Goal: Transaction & Acquisition: Book appointment/travel/reservation

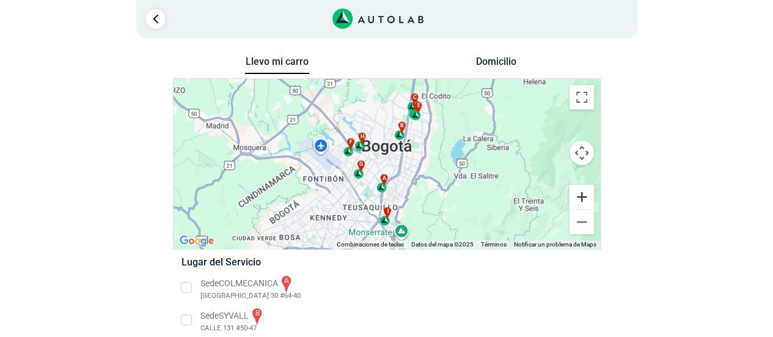
click at [582, 200] on button "Ampliar" at bounding box center [582, 197] width 24 height 24
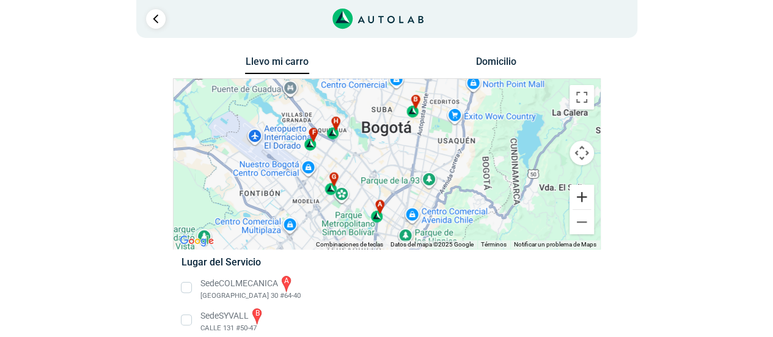
click at [582, 200] on button "Ampliar" at bounding box center [582, 197] width 24 height 24
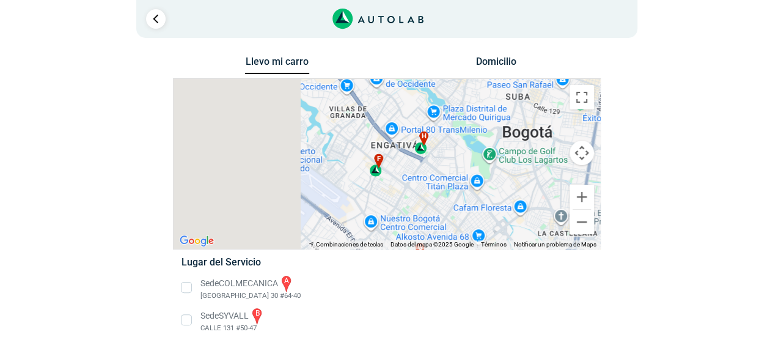
drag, startPoint x: 242, startPoint y: 142, endPoint x: 384, endPoint y: 189, distance: 149.8
click at [384, 189] on div "a b c d e f g" at bounding box center [387, 164] width 427 height 170
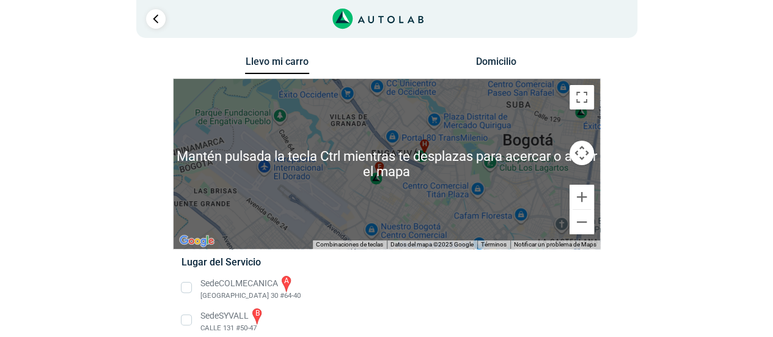
scroll to position [61, 0]
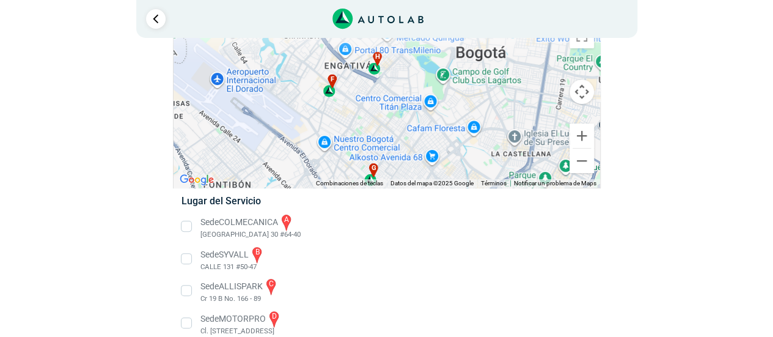
drag, startPoint x: 320, startPoint y: 145, endPoint x: 271, endPoint y: 120, distance: 54.1
click at [271, 120] on div "a b c d e f g" at bounding box center [387, 103] width 427 height 170
click at [574, 160] on button "Reducir" at bounding box center [582, 161] width 24 height 24
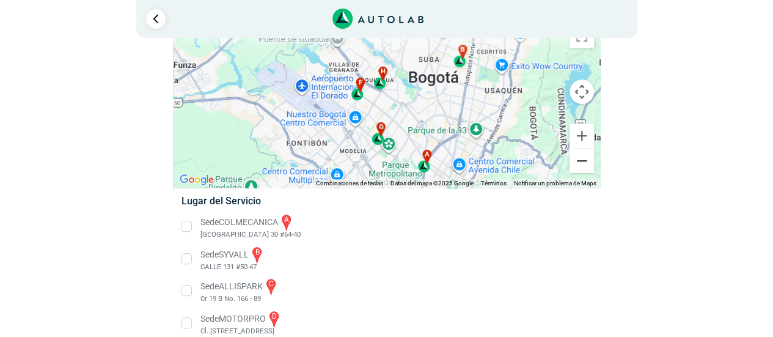
click at [574, 160] on button "Reducir" at bounding box center [582, 161] width 24 height 24
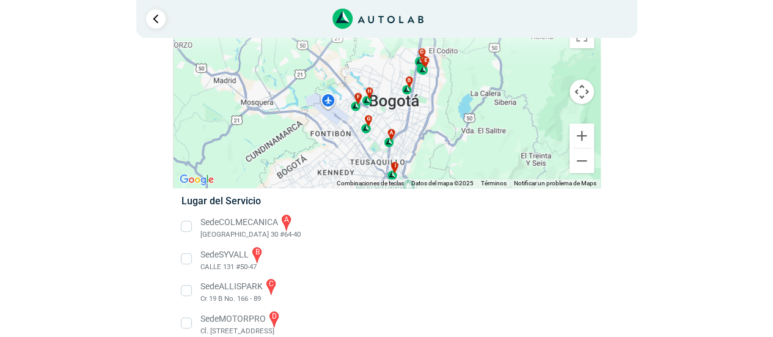
drag, startPoint x: 361, startPoint y: 133, endPoint x: 343, endPoint y: 144, distance: 21.2
click at [343, 144] on div "a b c d e f g" at bounding box center [387, 103] width 427 height 170
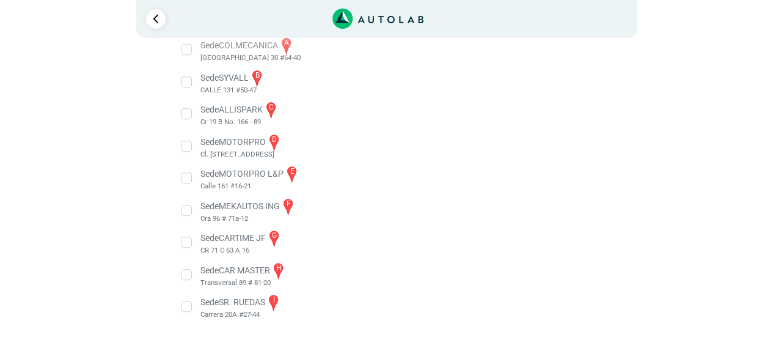
scroll to position [116, 0]
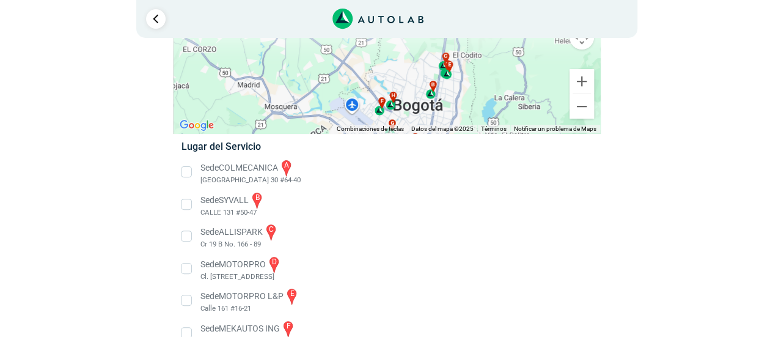
drag, startPoint x: 473, startPoint y: 60, endPoint x: 497, endPoint y: 123, distance: 67.3
click at [497, 123] on div "a b c d e f g" at bounding box center [387, 48] width 427 height 170
click at [576, 84] on button "Ampliar" at bounding box center [582, 81] width 24 height 24
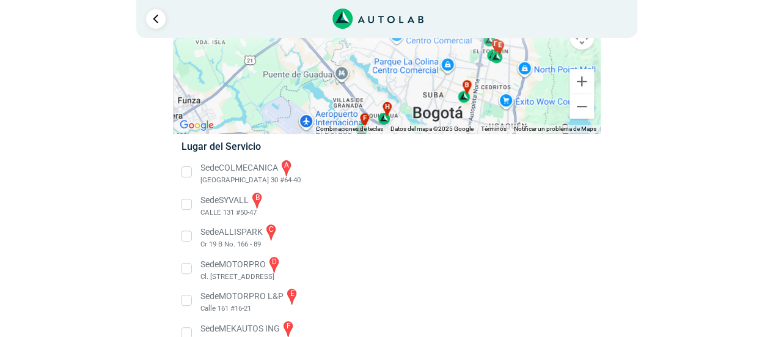
drag, startPoint x: 450, startPoint y: 92, endPoint x: 438, endPoint y: 37, distance: 55.7
click at [438, 37] on div "3 Llevo mi carro [GEOGRAPHIC_DATA] ← Mover a la izquierda → ↑ ↓ + - Fin" at bounding box center [386, 171] width 733 height 574
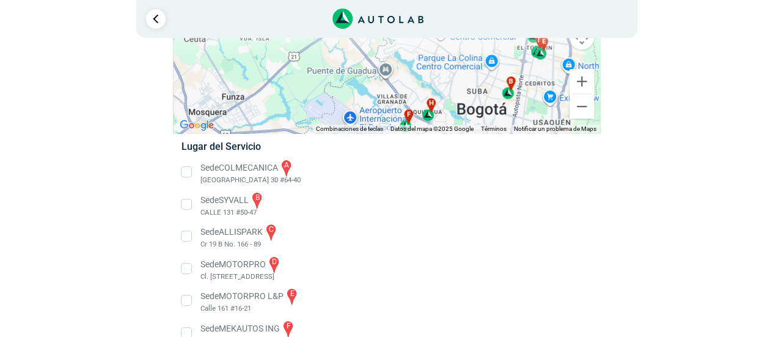
drag, startPoint x: 403, startPoint y: 83, endPoint x: 482, endPoint y: 79, distance: 79.5
click at [449, 76] on div "a b c d e f g" at bounding box center [387, 48] width 427 height 170
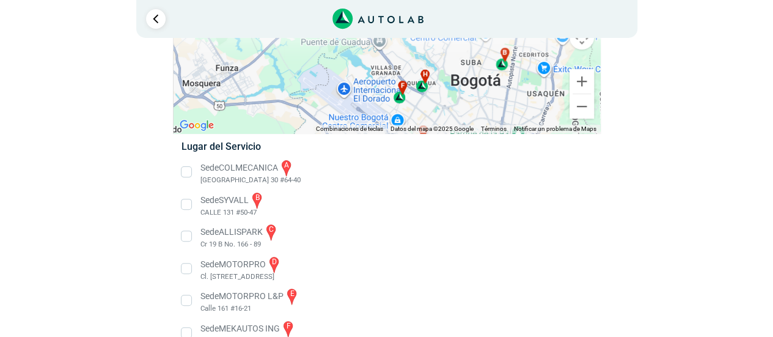
drag, startPoint x: 439, startPoint y: 85, endPoint x: 434, endPoint y: 61, distance: 25.1
click at [434, 61] on div "a b c d e f g" at bounding box center [387, 48] width 427 height 170
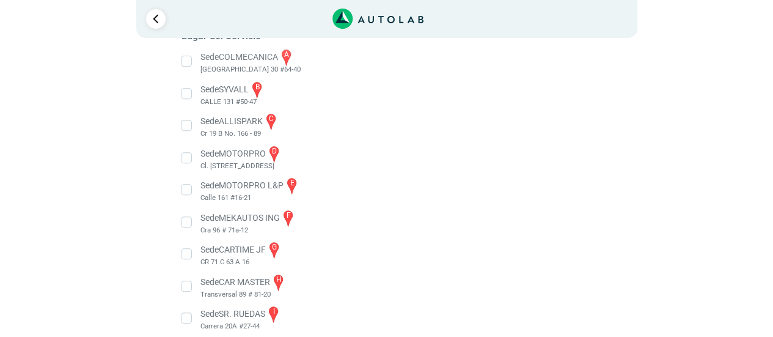
scroll to position [238, 0]
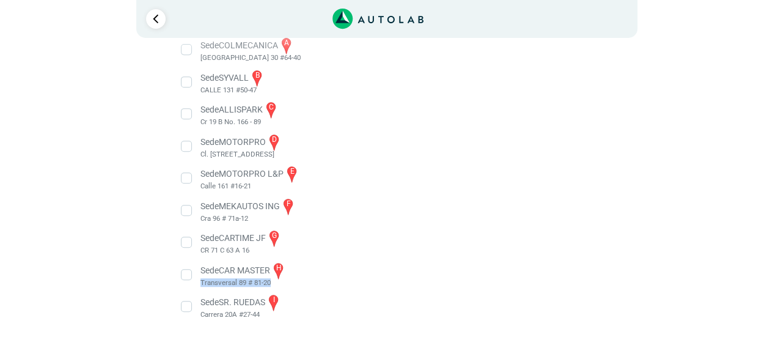
drag, startPoint x: 199, startPoint y: 284, endPoint x: 271, endPoint y: 282, distance: 72.1
click at [271, 282] on li "Sede CAR MASTER h Transversal 89 # 81-20" at bounding box center [386, 275] width 428 height 28
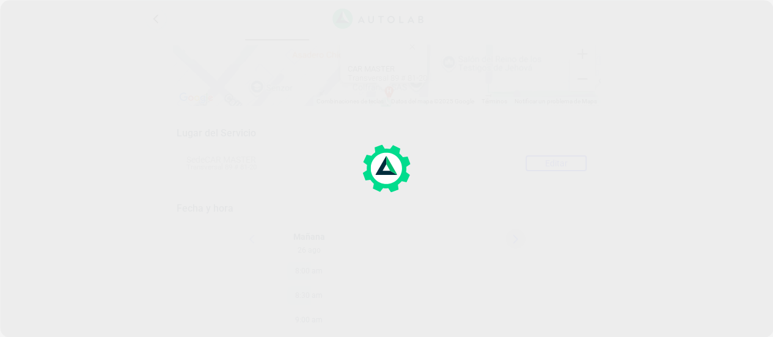
scroll to position [73, 0]
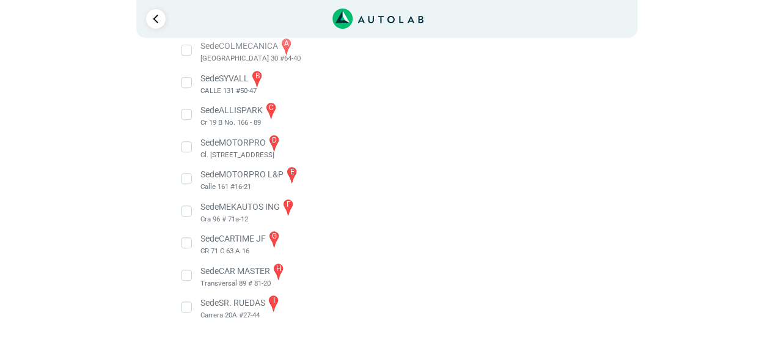
scroll to position [238, 0]
drag, startPoint x: 199, startPoint y: 282, endPoint x: 273, endPoint y: 282, distance: 73.3
click at [273, 282] on li "Sede CAR MASTER h Transversal 89 # 81-20" at bounding box center [386, 275] width 428 height 28
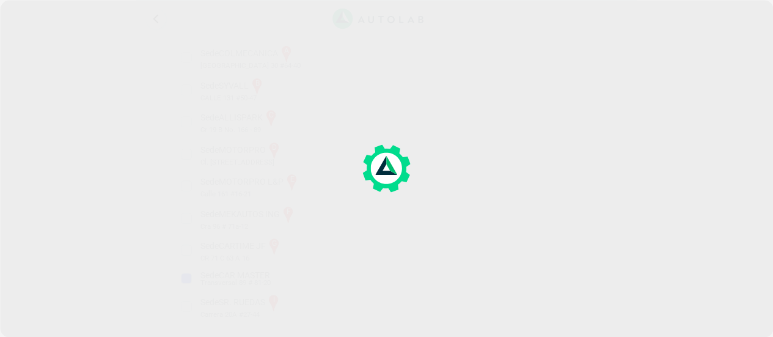
scroll to position [73, 0]
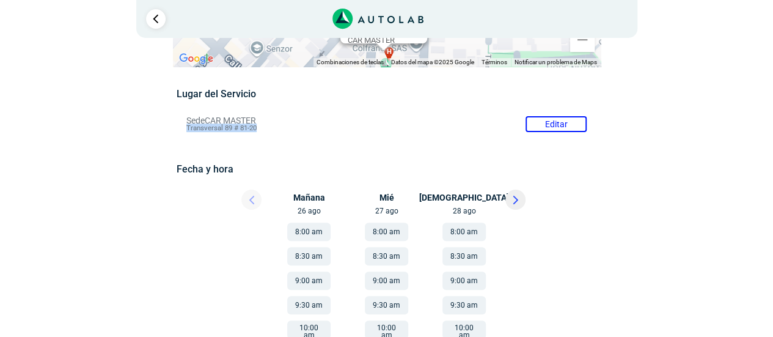
drag, startPoint x: 182, startPoint y: 130, endPoint x: 258, endPoint y: 129, distance: 76.4
click at [258, 129] on li "Sede CAR MASTER Editar Transversal 89 # 81-20" at bounding box center [386, 124] width 419 height 20
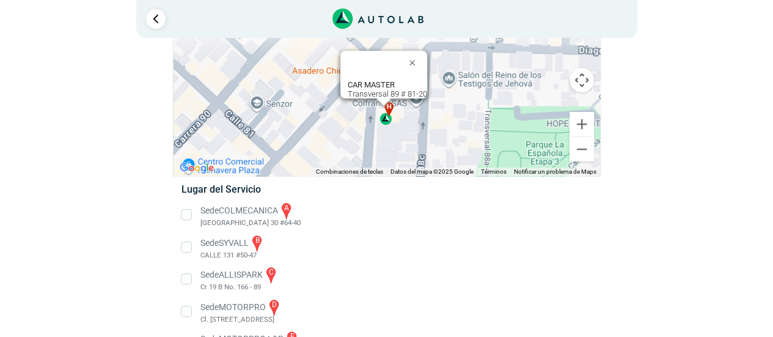
copy span "Transversal 89 # 81-20"
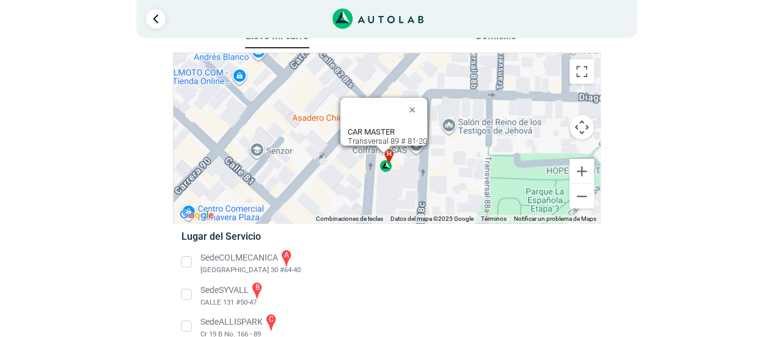
scroll to position [0, 0]
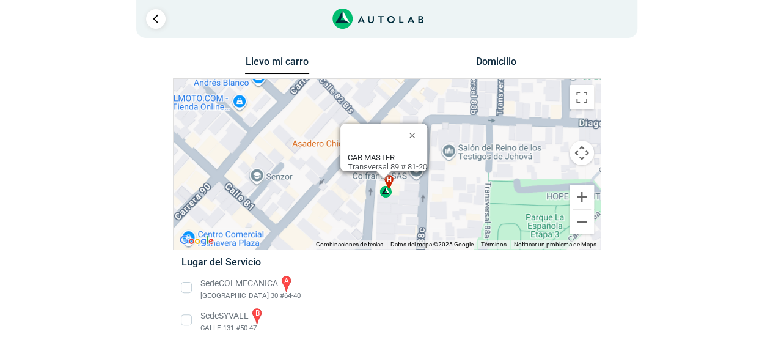
click at [420, 126] on button "Cerrar" at bounding box center [414, 134] width 29 height 29
click at [413, 126] on button "Cerrar" at bounding box center [414, 134] width 29 height 29
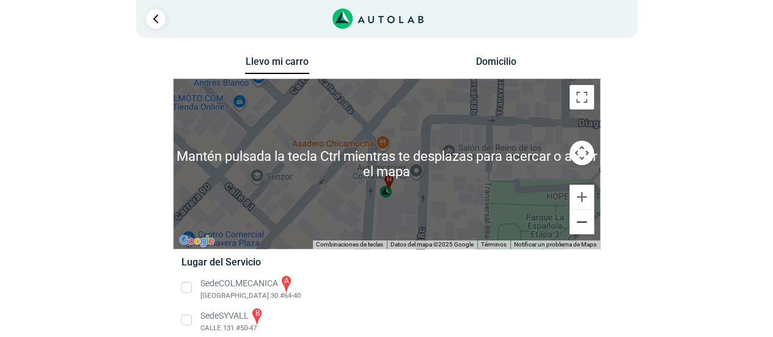
click at [584, 220] on button "Reducir" at bounding box center [582, 222] width 24 height 24
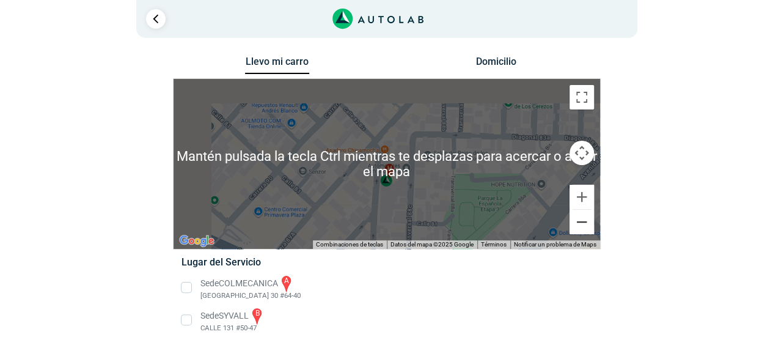
click at [584, 220] on button "Reducir" at bounding box center [582, 222] width 24 height 24
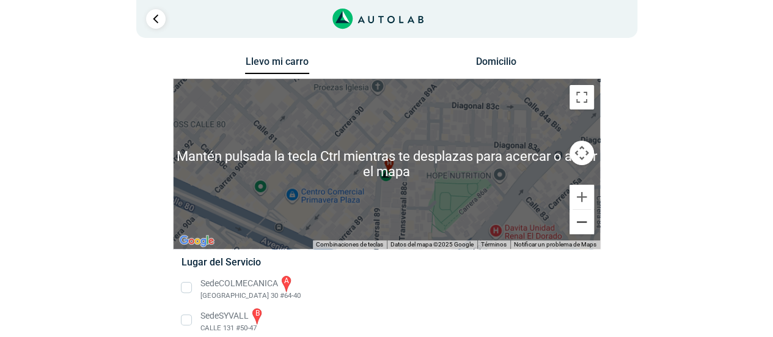
click at [584, 220] on button "Reducir" at bounding box center [582, 222] width 24 height 24
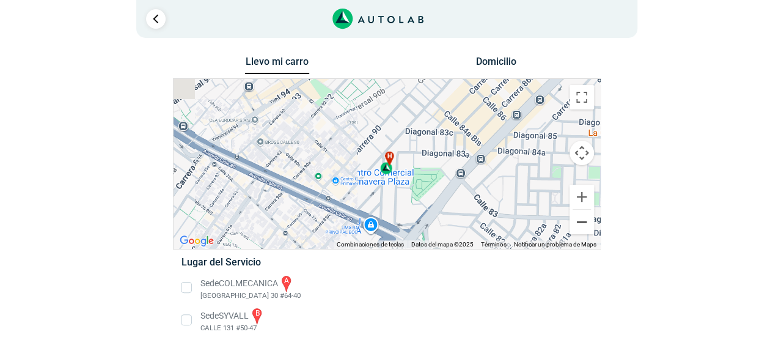
click at [584, 220] on button "Reducir" at bounding box center [582, 222] width 24 height 24
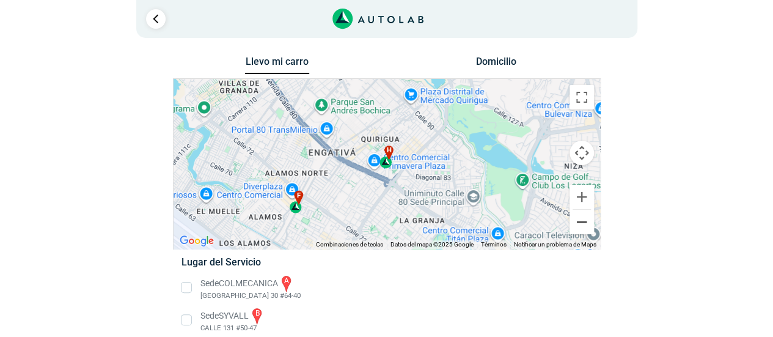
scroll to position [183, 0]
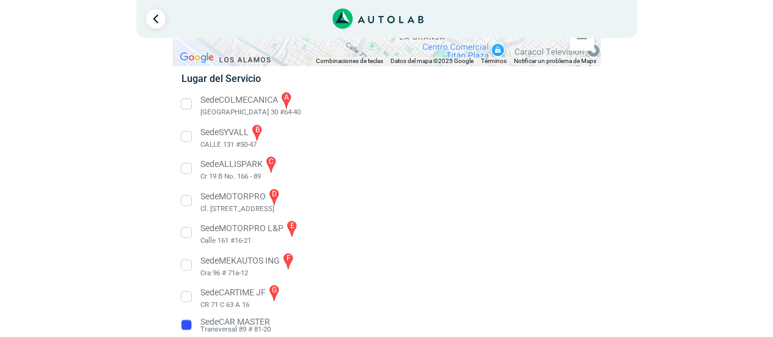
drag, startPoint x: 190, startPoint y: 325, endPoint x: 196, endPoint y: 318, distance: 8.7
click at [190, 325] on li "Sede CAR MASTER Transversal 89 # 81-20" at bounding box center [386, 325] width 428 height 20
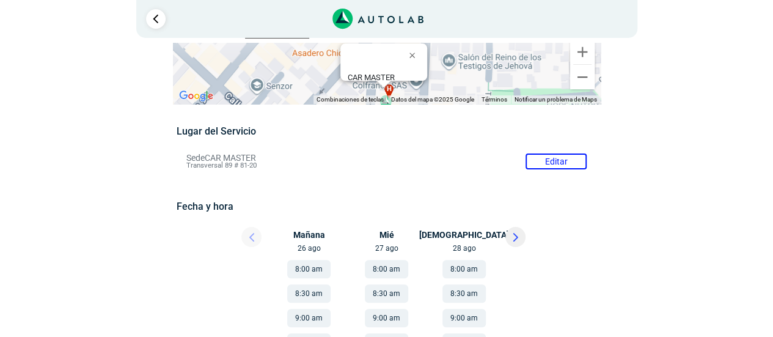
scroll to position [0, 0]
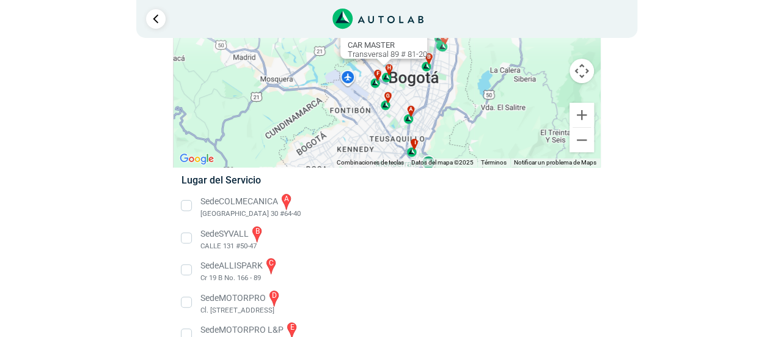
scroll to position [67, 0]
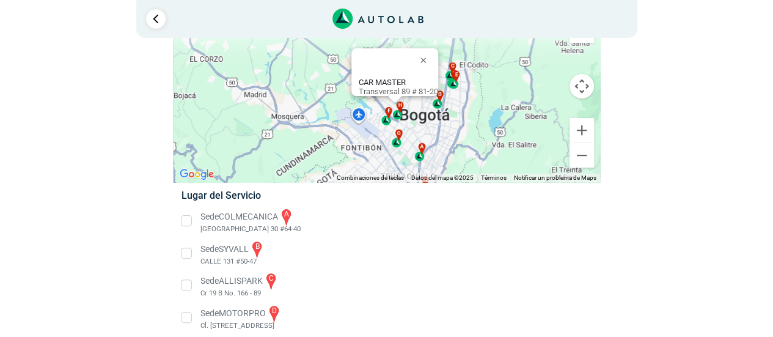
drag, startPoint x: 436, startPoint y: 97, endPoint x: 449, endPoint y: 123, distance: 28.7
click at [449, 123] on div "a b c d e f g" at bounding box center [387, 97] width 427 height 170
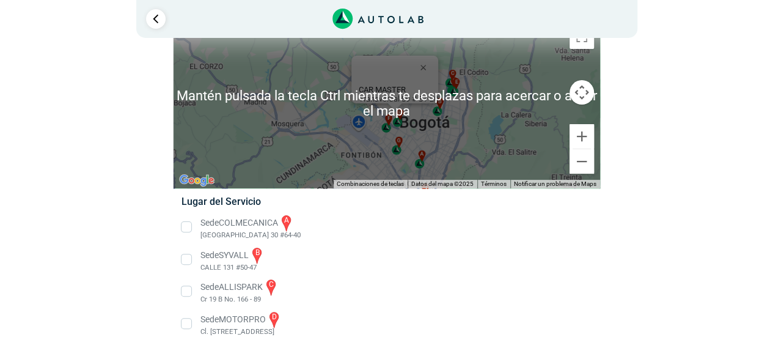
scroll to position [61, 0]
click at [584, 98] on button "Controles de visualización del mapa" at bounding box center [582, 91] width 24 height 24
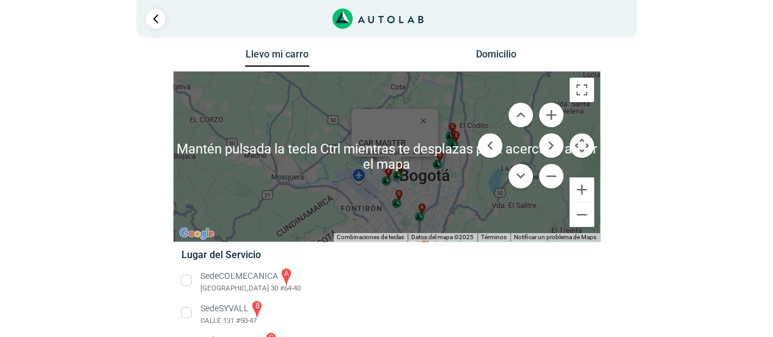
scroll to position [0, 0]
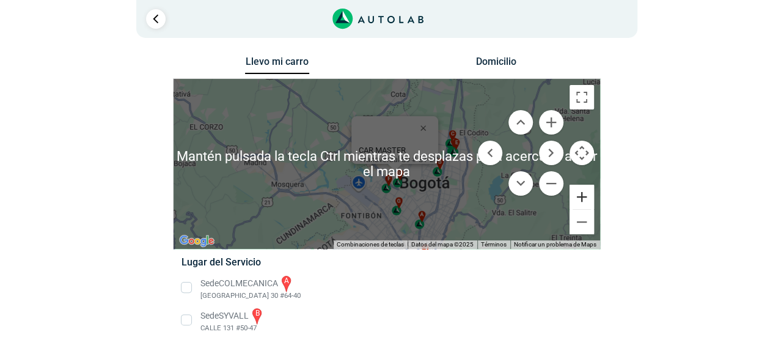
click at [581, 193] on button "Ampliar" at bounding box center [582, 197] width 24 height 24
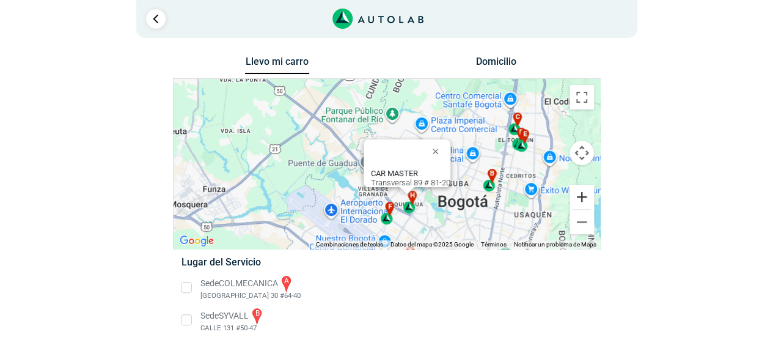
click at [581, 193] on button "Ampliar" at bounding box center [582, 197] width 24 height 24
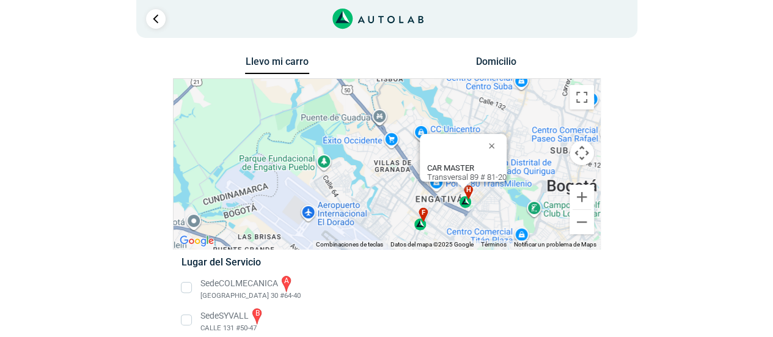
drag, startPoint x: 398, startPoint y: 144, endPoint x: 434, endPoint y: 102, distance: 54.6
click at [434, 102] on div "a b c d e f g" at bounding box center [387, 164] width 427 height 170
click at [496, 134] on button "Cerrar" at bounding box center [494, 145] width 29 height 29
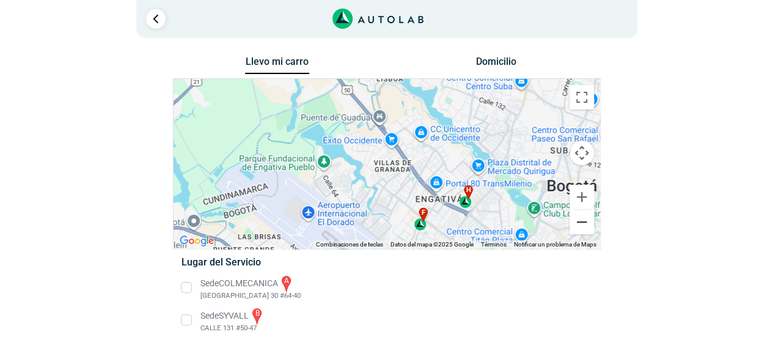
click at [577, 222] on button "Reducir" at bounding box center [582, 222] width 24 height 24
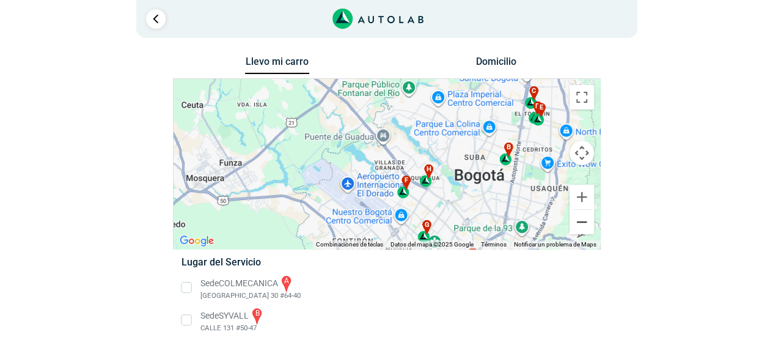
click at [583, 222] on button "Reducir" at bounding box center [582, 222] width 24 height 24
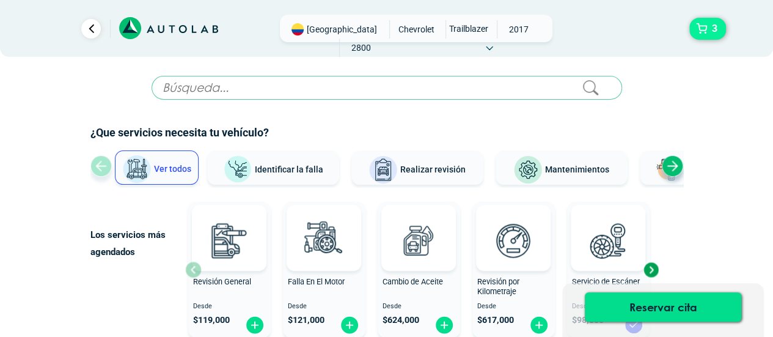
click at [706, 30] on button "3" at bounding box center [707, 29] width 37 height 22
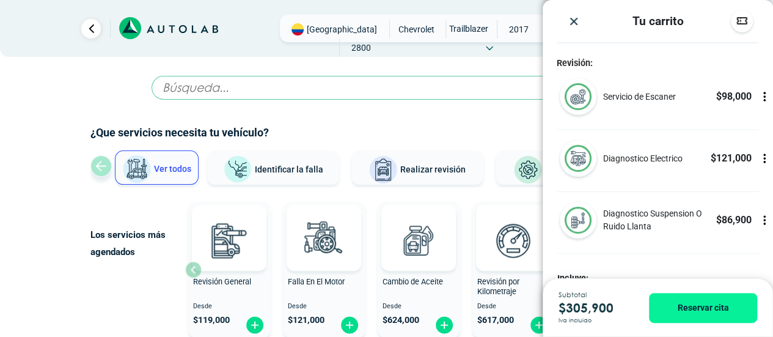
click at [758, 98] on icon at bounding box center [764, 96] width 12 height 12
click at [758, 216] on icon at bounding box center [764, 220] width 12 height 12
click at [766, 221] on icon at bounding box center [766, 220] width 0 height 3
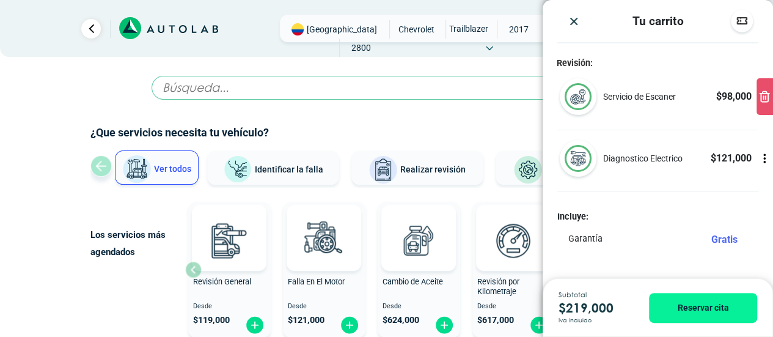
click at [684, 207] on div "Revisión: Servicio de Escaner $ 98,000 Diagnostico Electrico $" at bounding box center [658, 168] width 230 height 220
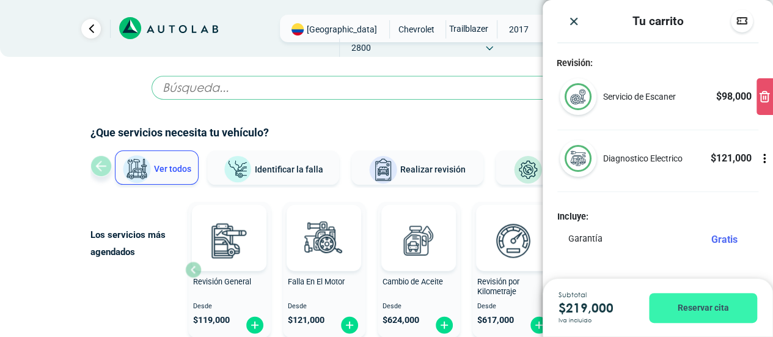
click at [710, 302] on button "Reservar cita" at bounding box center [703, 308] width 108 height 30
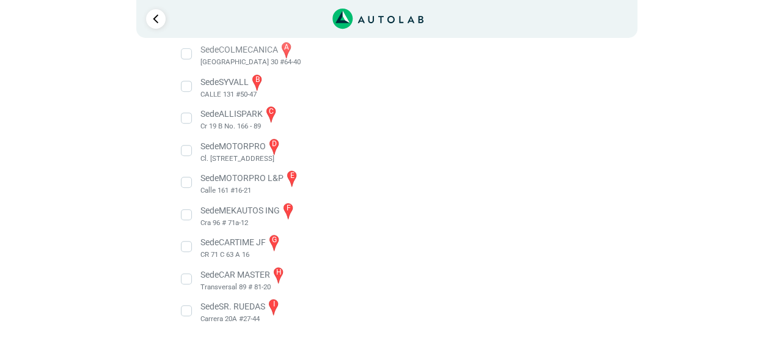
scroll to position [238, 0]
